Goal: Transaction & Acquisition: Purchase product/service

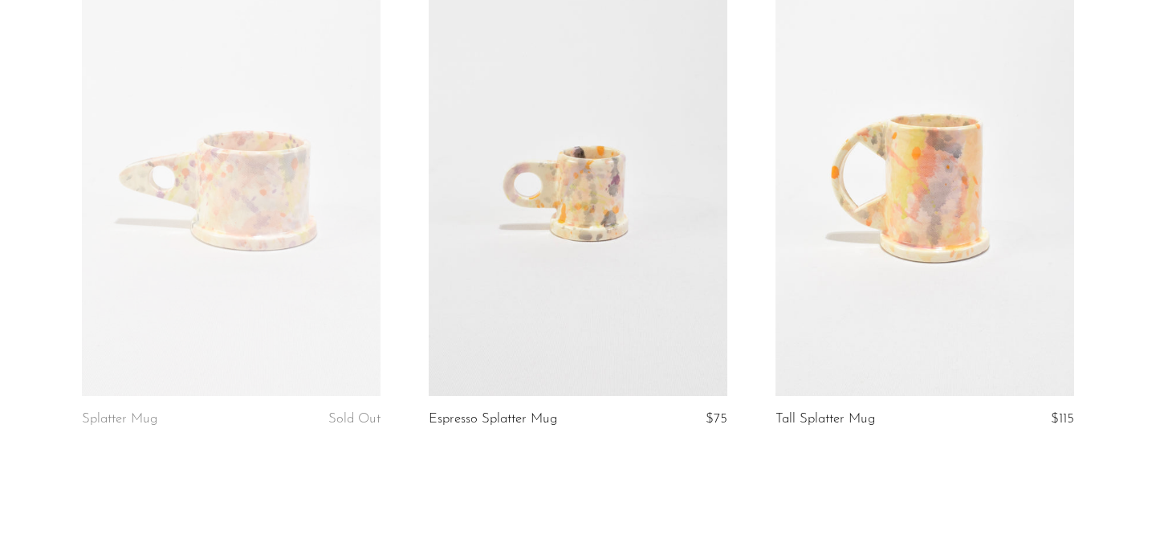
scroll to position [300, 0]
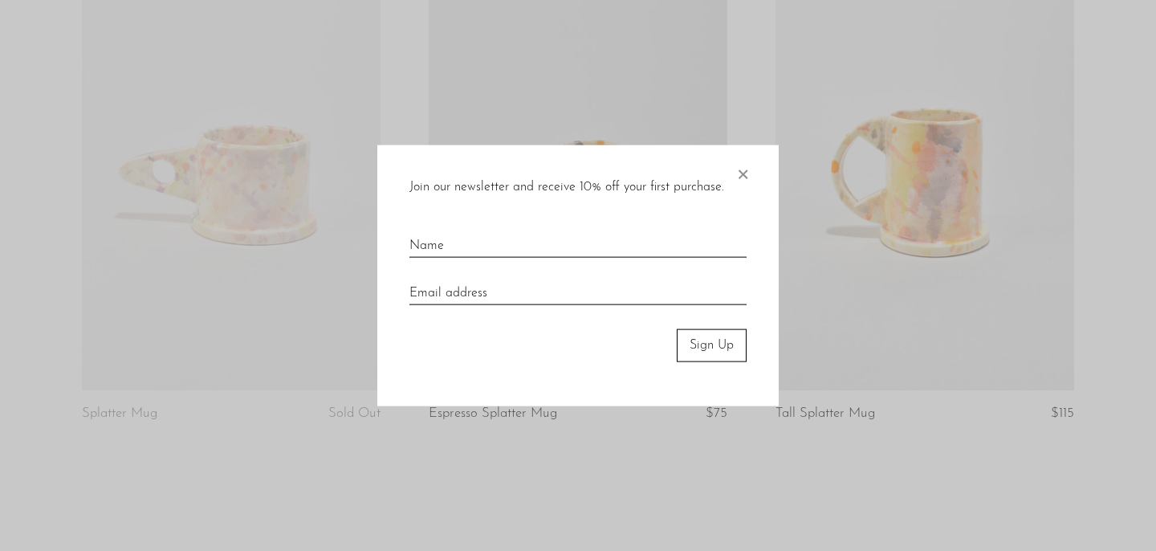
click at [742, 173] on span "×" at bounding box center [742, 170] width 16 height 51
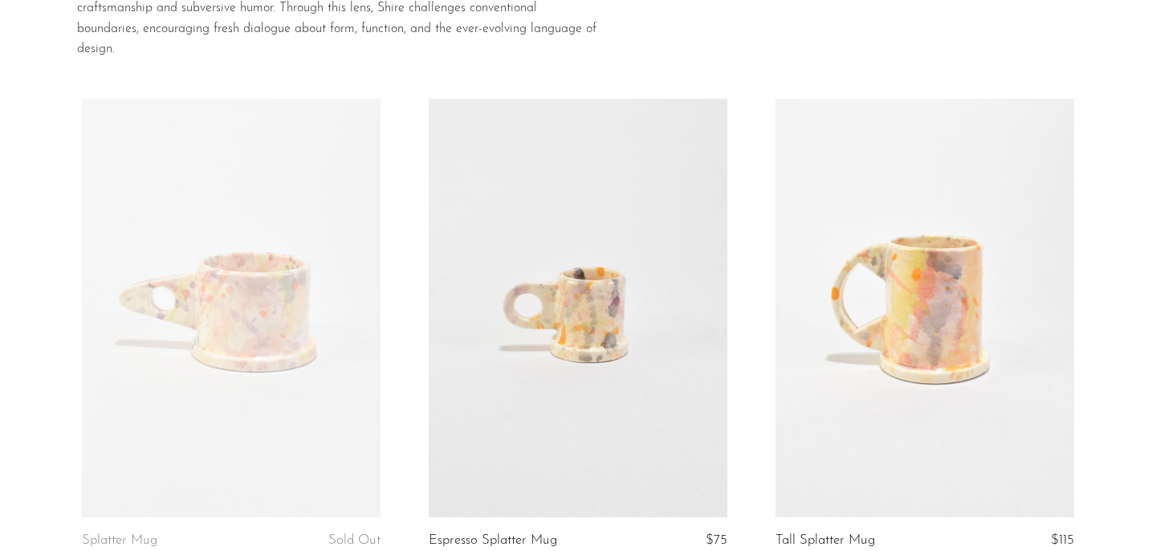
scroll to position [170, 0]
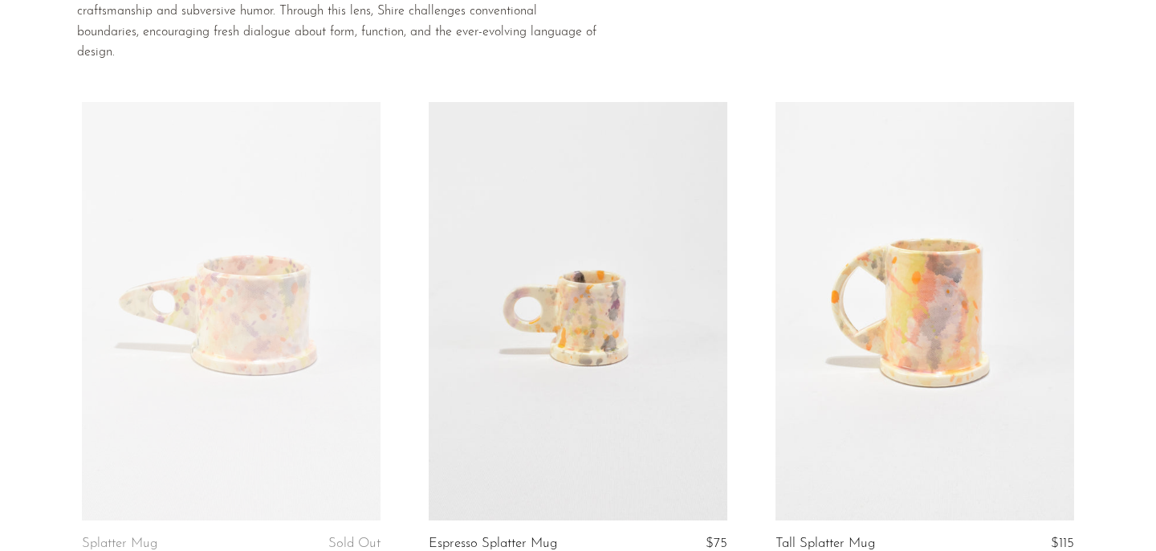
click at [915, 211] on link at bounding box center [924, 311] width 299 height 418
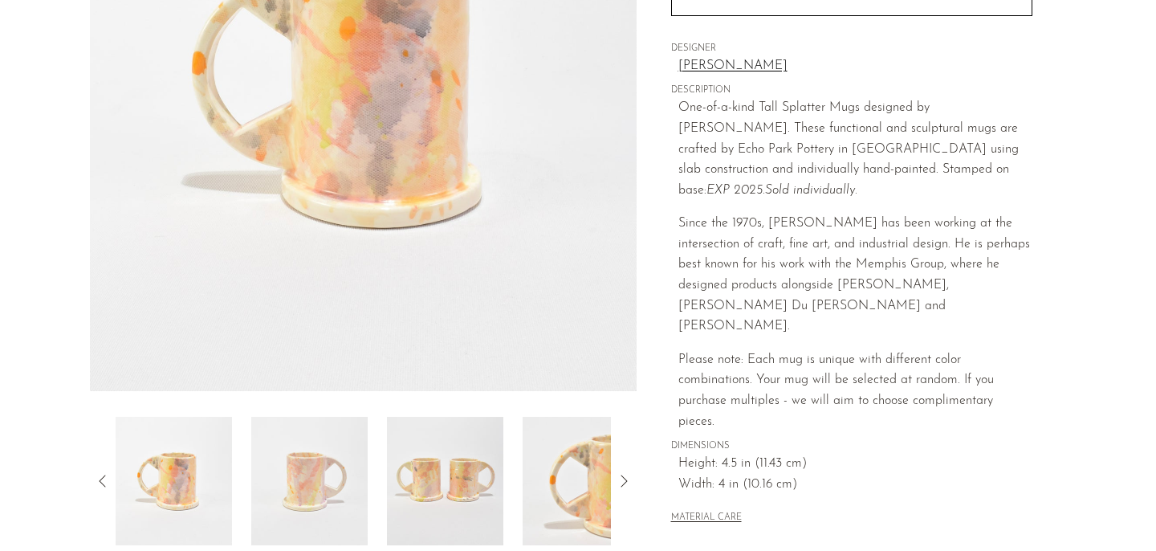
scroll to position [494, 0]
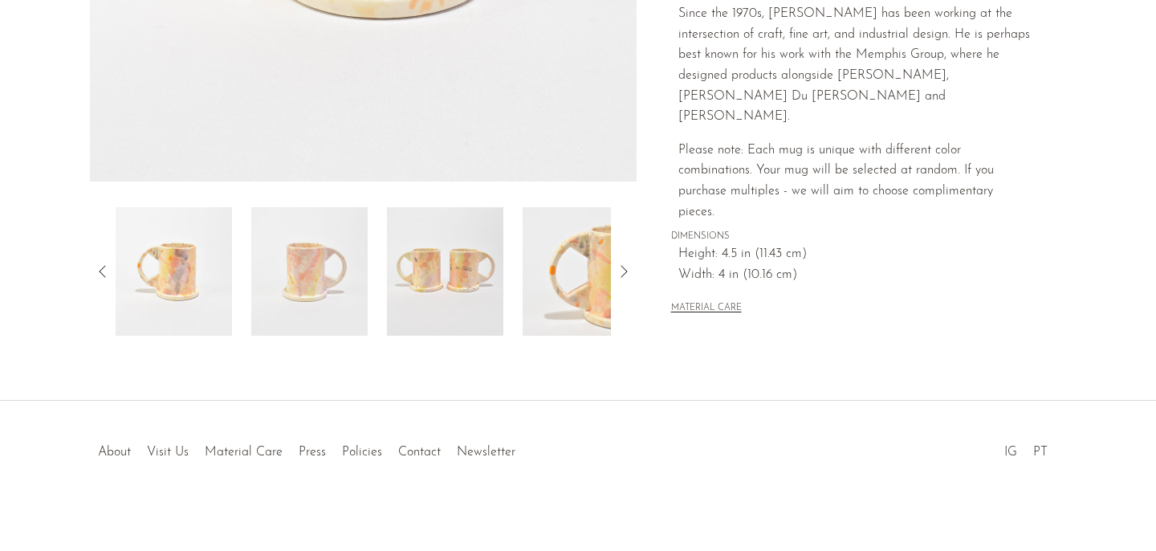
click at [319, 264] on img at bounding box center [309, 271] width 116 height 128
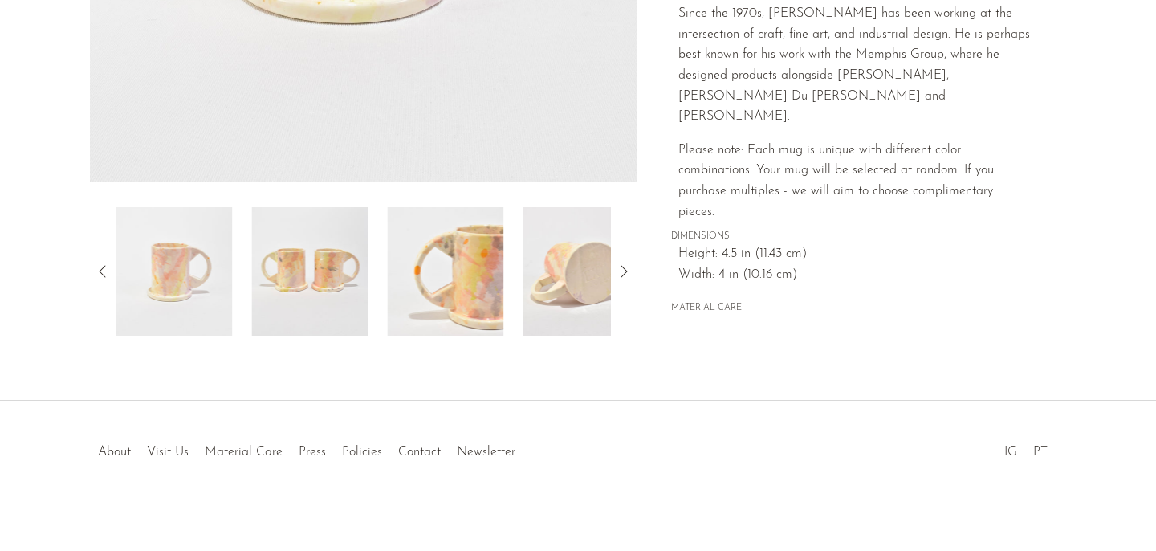
click at [423, 256] on img at bounding box center [445, 271] width 116 height 128
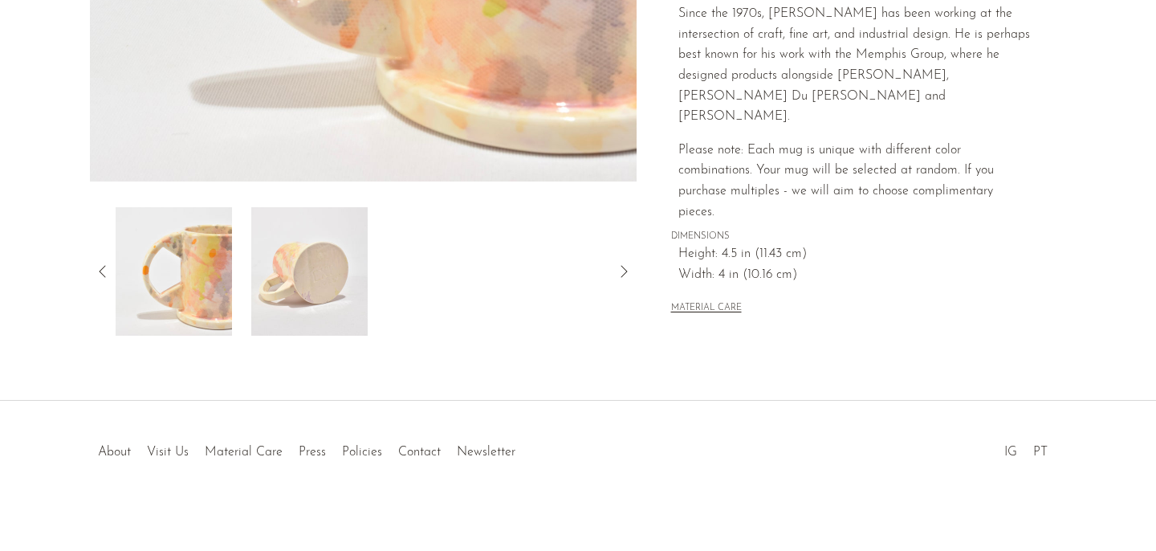
click at [340, 272] on img at bounding box center [309, 271] width 116 height 128
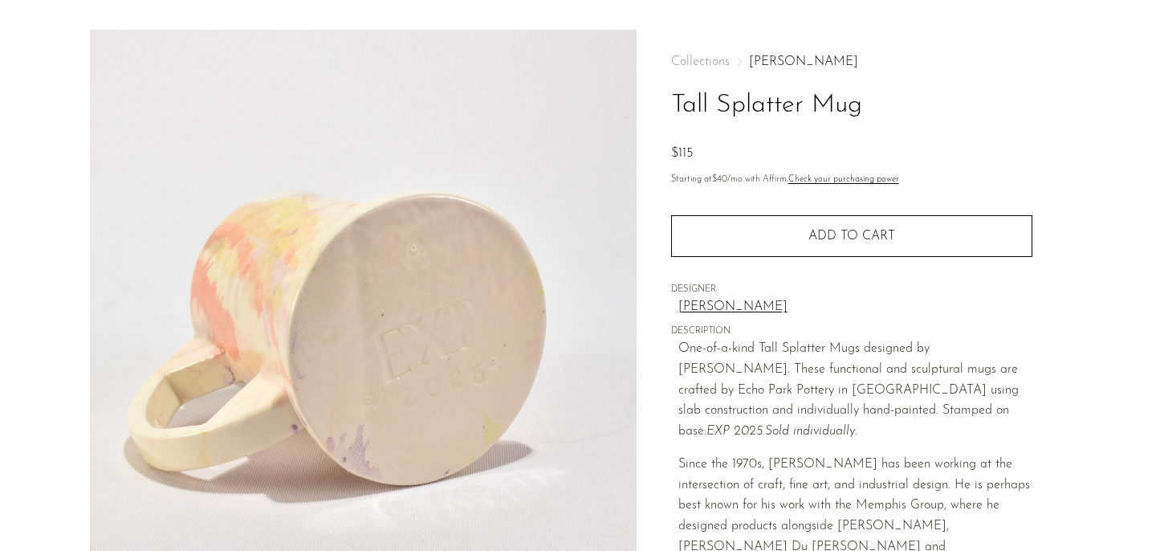
scroll to position [0, 0]
